Goal: Find specific page/section: Find specific page/section

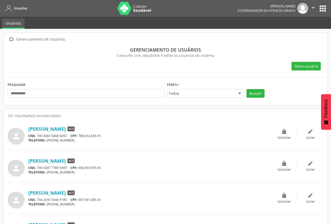
click at [321, 10] on button "apps" at bounding box center [322, 8] width 9 height 9
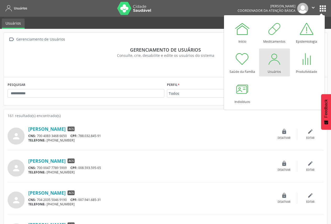
click at [271, 68] on div "Usuários" at bounding box center [274, 70] width 13 height 7
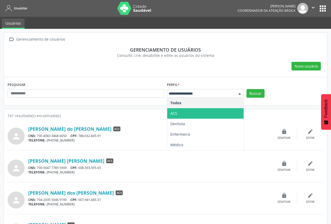
click at [202, 111] on span "ACS" at bounding box center [205, 113] width 76 height 10
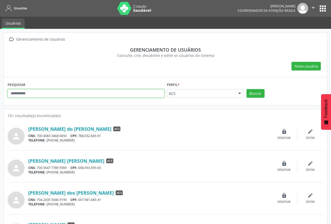
click at [150, 95] on input "text" at bounding box center [86, 93] width 157 height 9
click at [89, 97] on input "text" at bounding box center [86, 93] width 157 height 9
type input "*****"
click at [246, 89] on button "Buscar" at bounding box center [255, 93] width 18 height 9
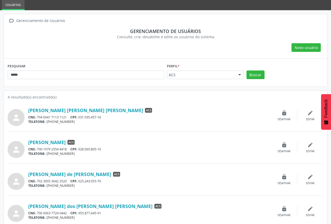
scroll to position [24, 0]
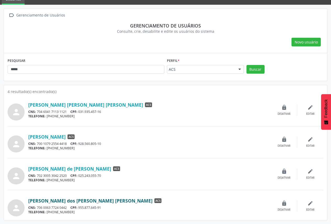
click at [83, 198] on link "[PERSON_NAME] dos [PERSON_NAME] [PERSON_NAME]" at bounding box center [90, 200] width 124 height 6
